Goal: Information Seeking & Learning: Learn about a topic

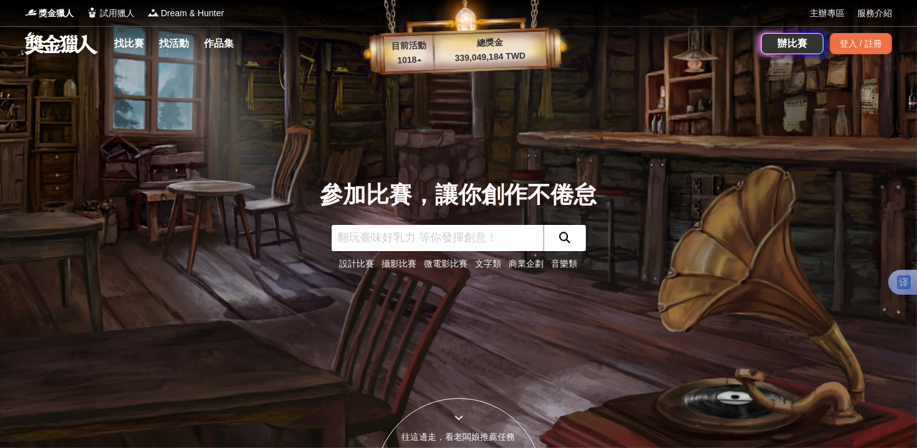
click at [491, 259] on link "文字類" at bounding box center [489, 264] width 26 height 10
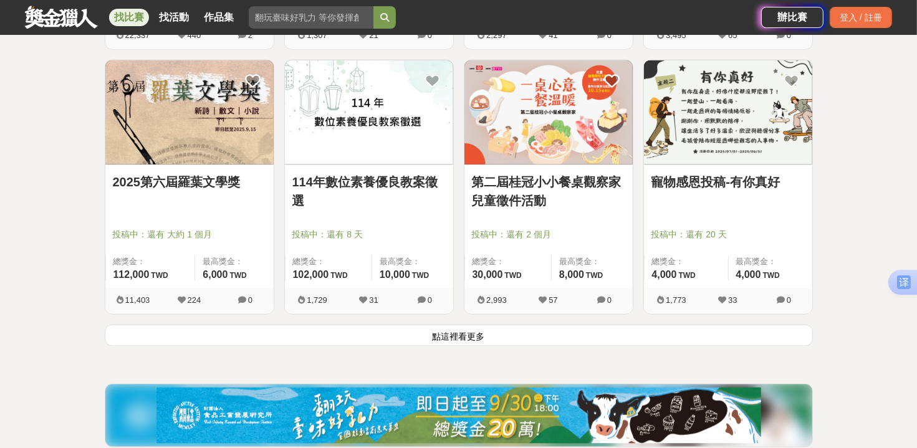
scroll to position [1557, 0]
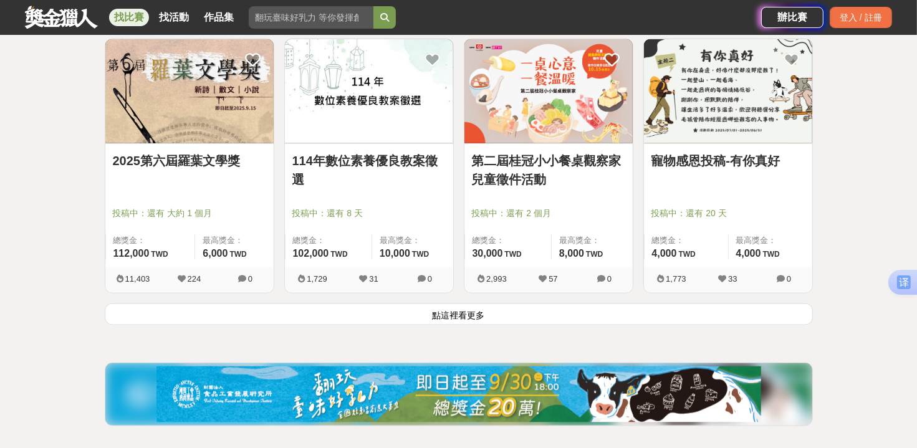
click at [526, 315] on button "點這裡看更多" at bounding box center [459, 315] width 708 height 22
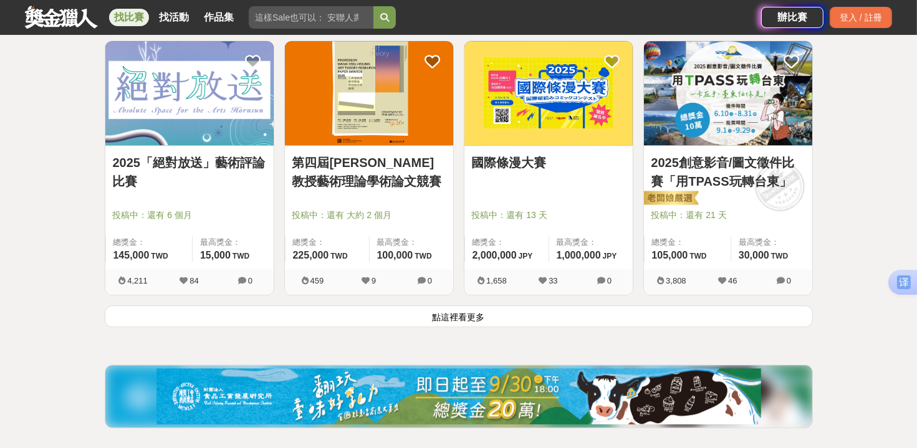
scroll to position [3162, 0]
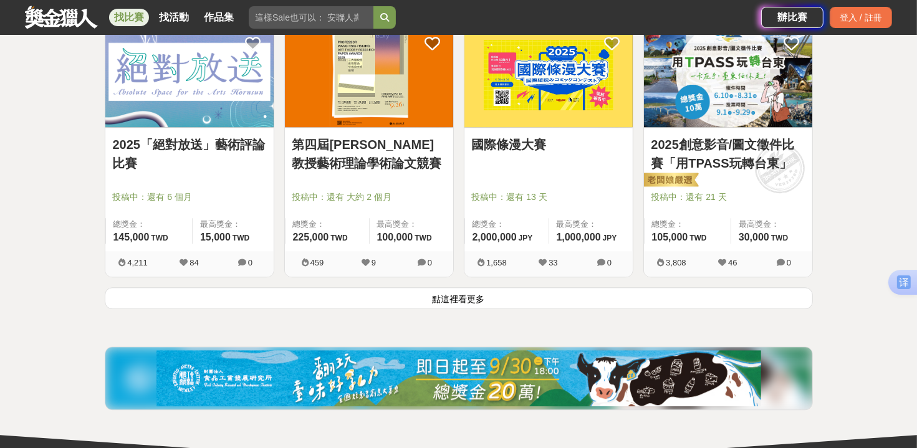
click at [473, 299] on button "點這裡看更多" at bounding box center [459, 298] width 708 height 22
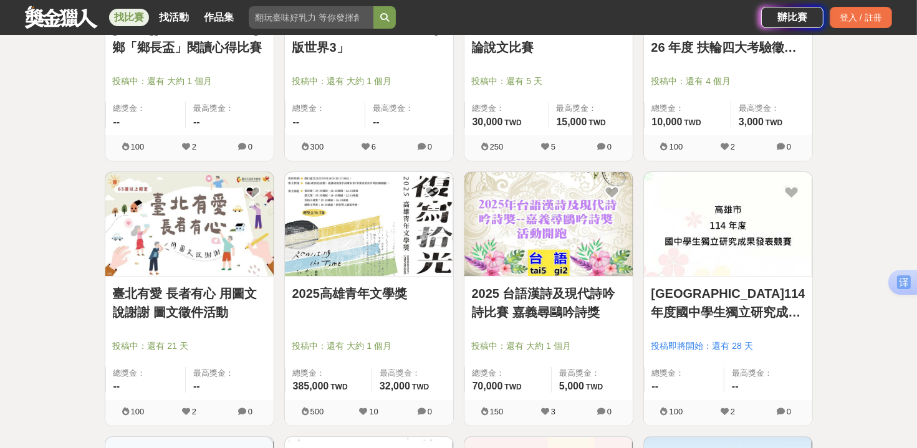
scroll to position [4556, 0]
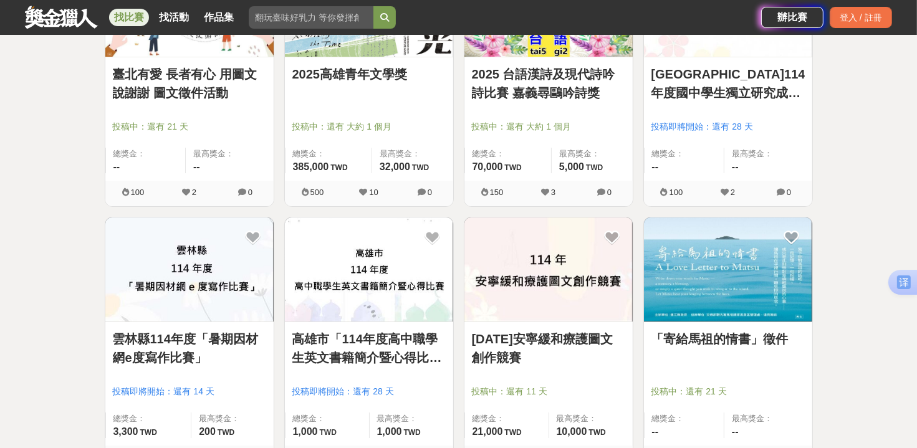
drag, startPoint x: 916, startPoint y: 388, endPoint x: 920, endPoint y: 418, distance: 30.2
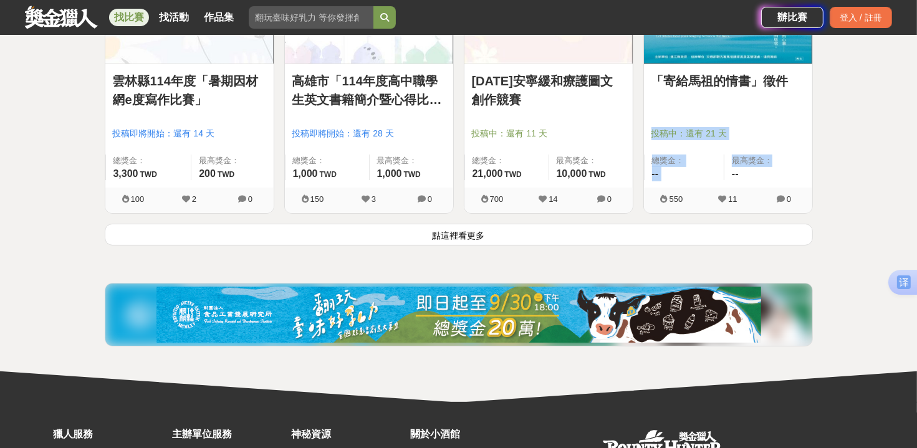
click at [473, 236] on button "點這裡看更多" at bounding box center [459, 235] width 708 height 22
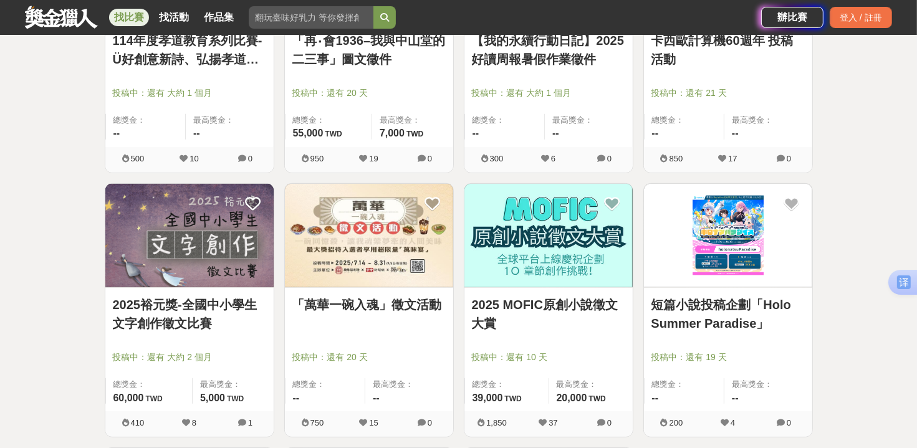
scroll to position [5668, 0]
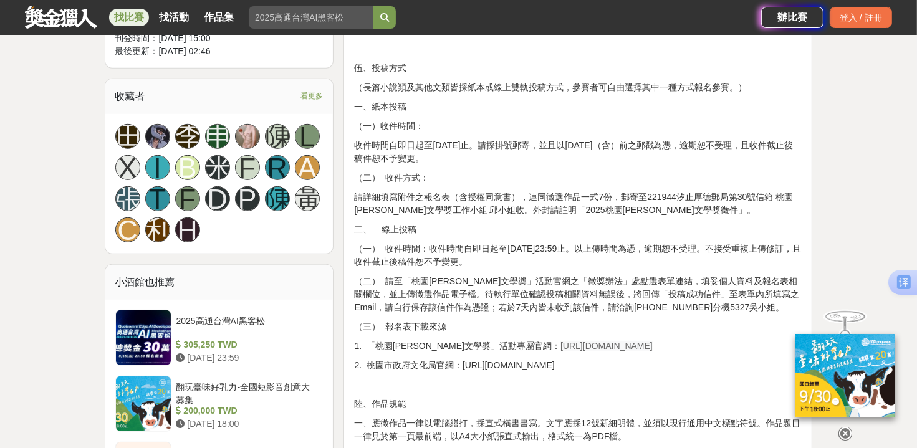
scroll to position [2529, 0]
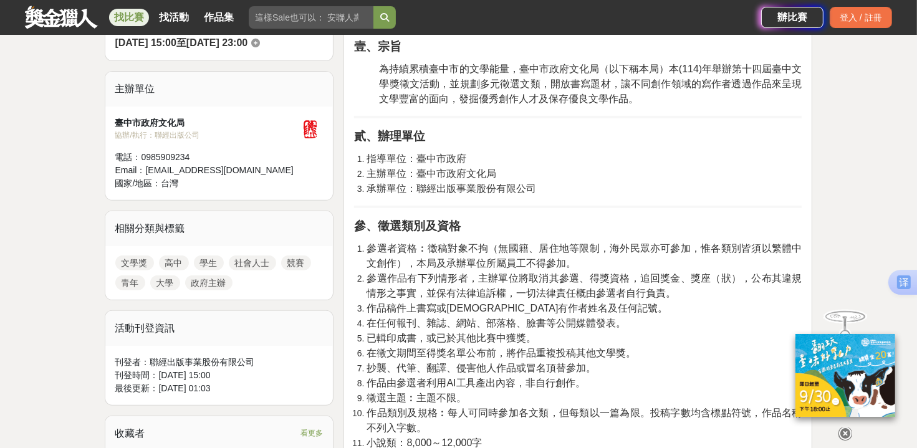
scroll to position [511, 0]
